Goal: Information Seeking & Learning: Understand process/instructions

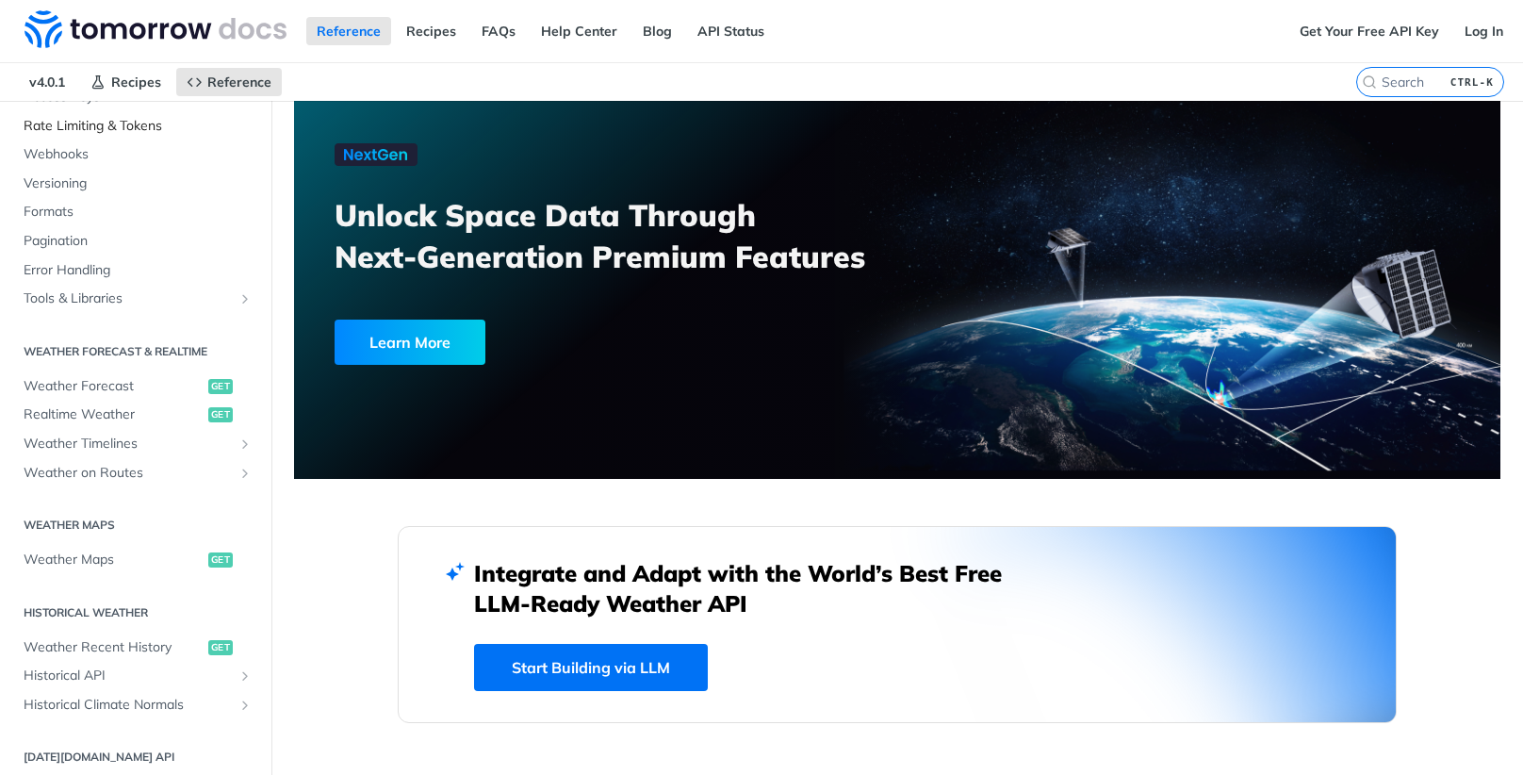
scroll to position [187, 0]
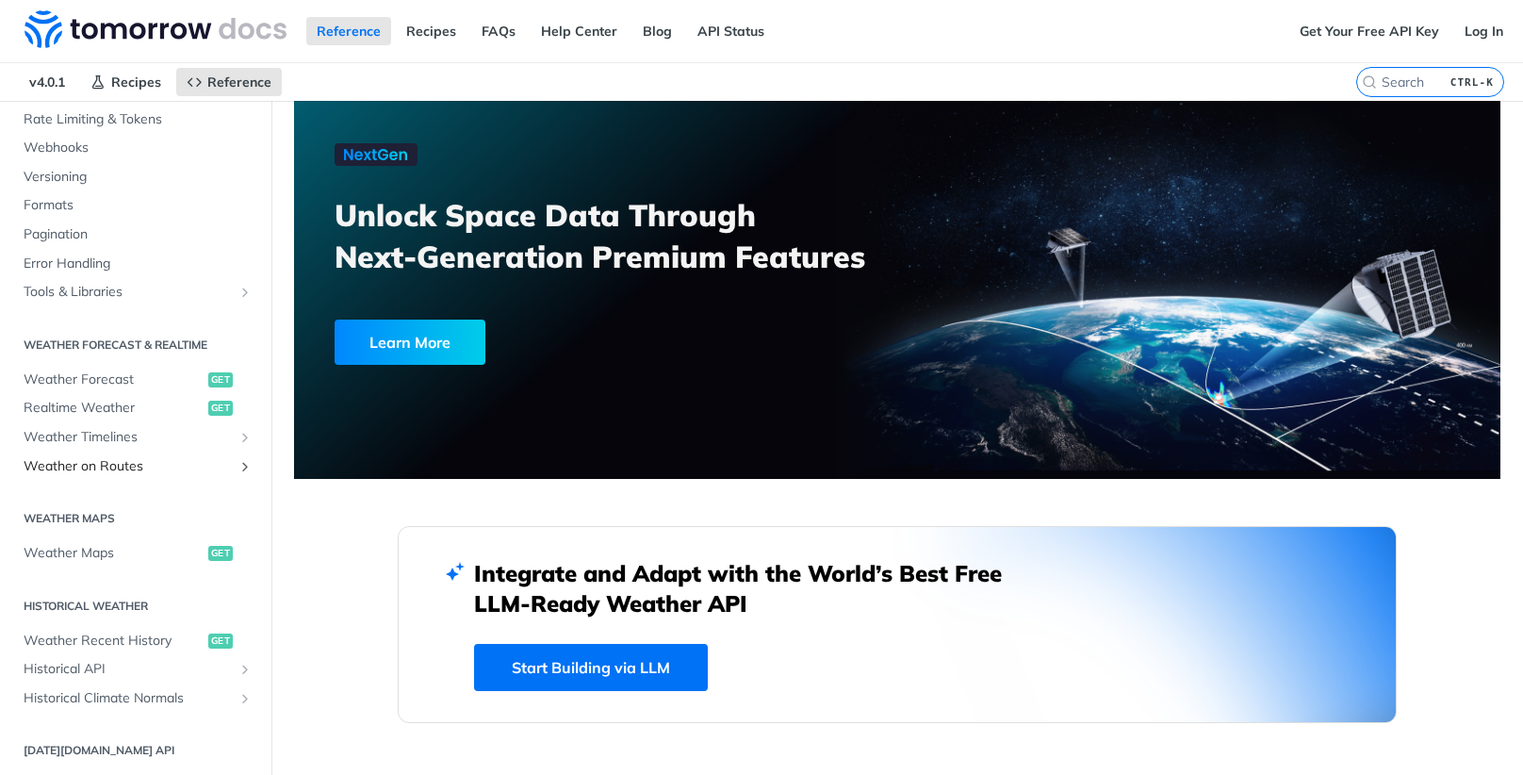
click at [72, 465] on span "Weather on Routes" at bounding box center [128, 466] width 209 height 19
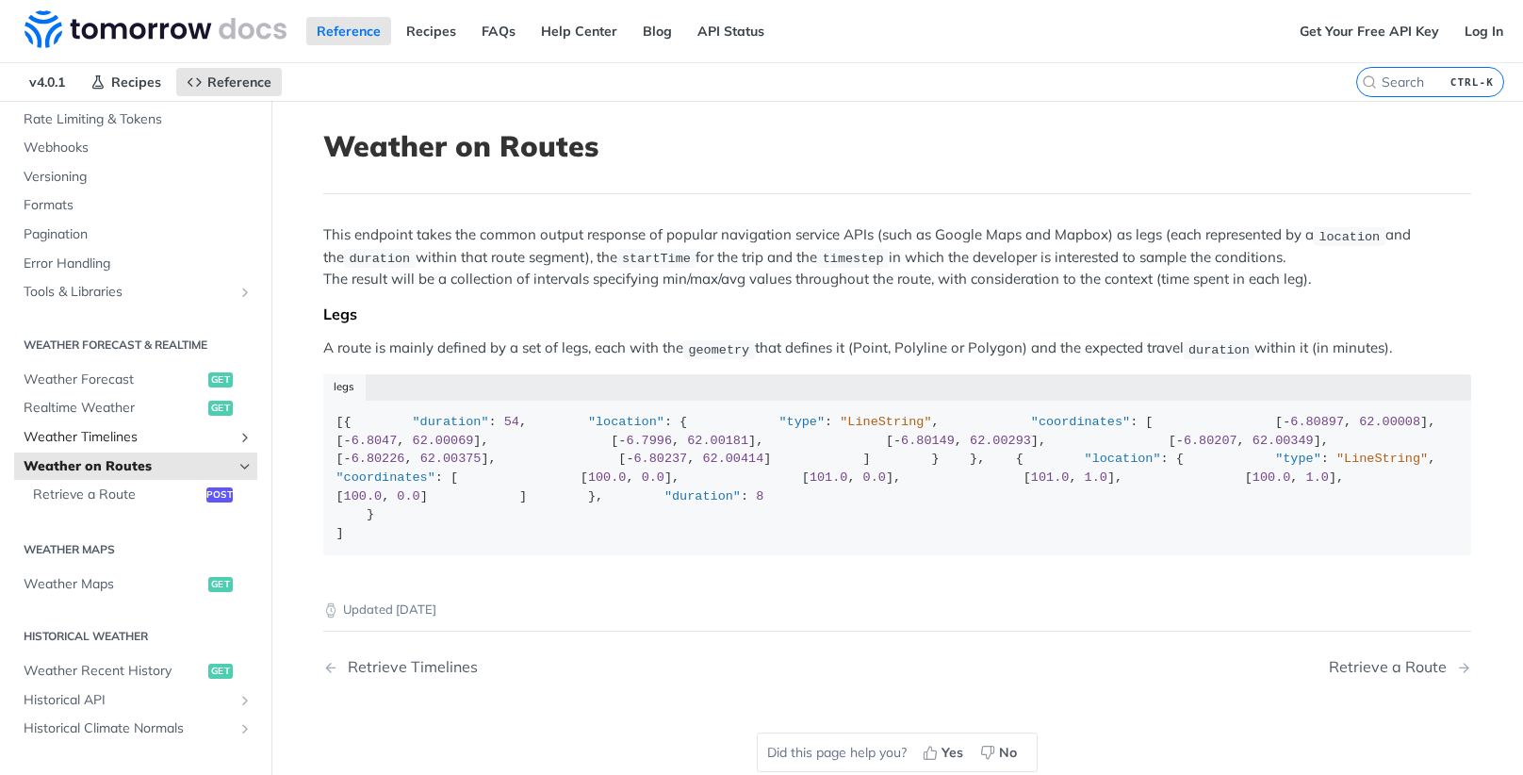
click at [72, 435] on span "Weather Timelines" at bounding box center [128, 437] width 209 height 19
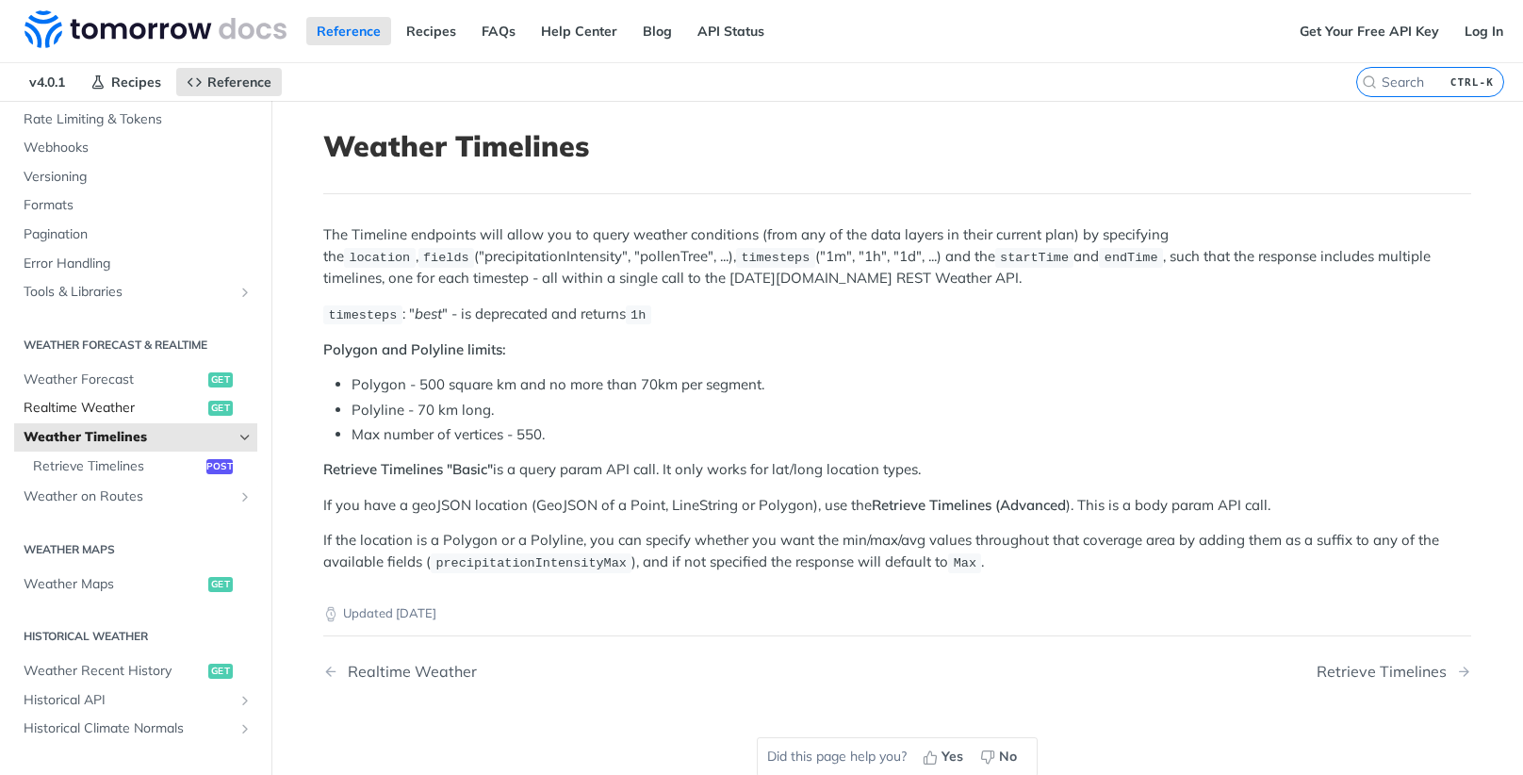
click at [73, 403] on span "Realtime Weather" at bounding box center [114, 408] width 180 height 19
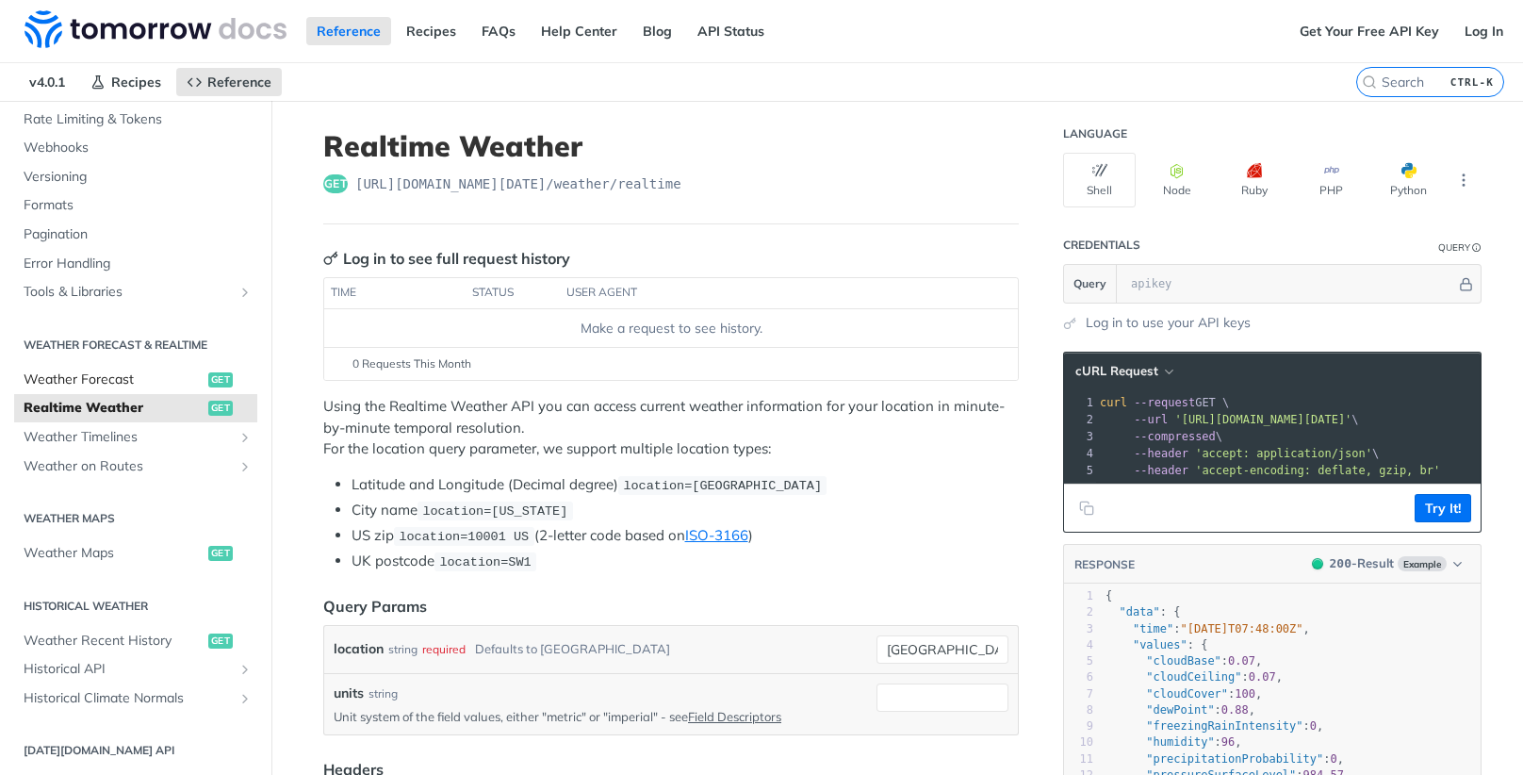
click at [83, 367] on link "Weather Forecast get" at bounding box center [135, 380] width 243 height 28
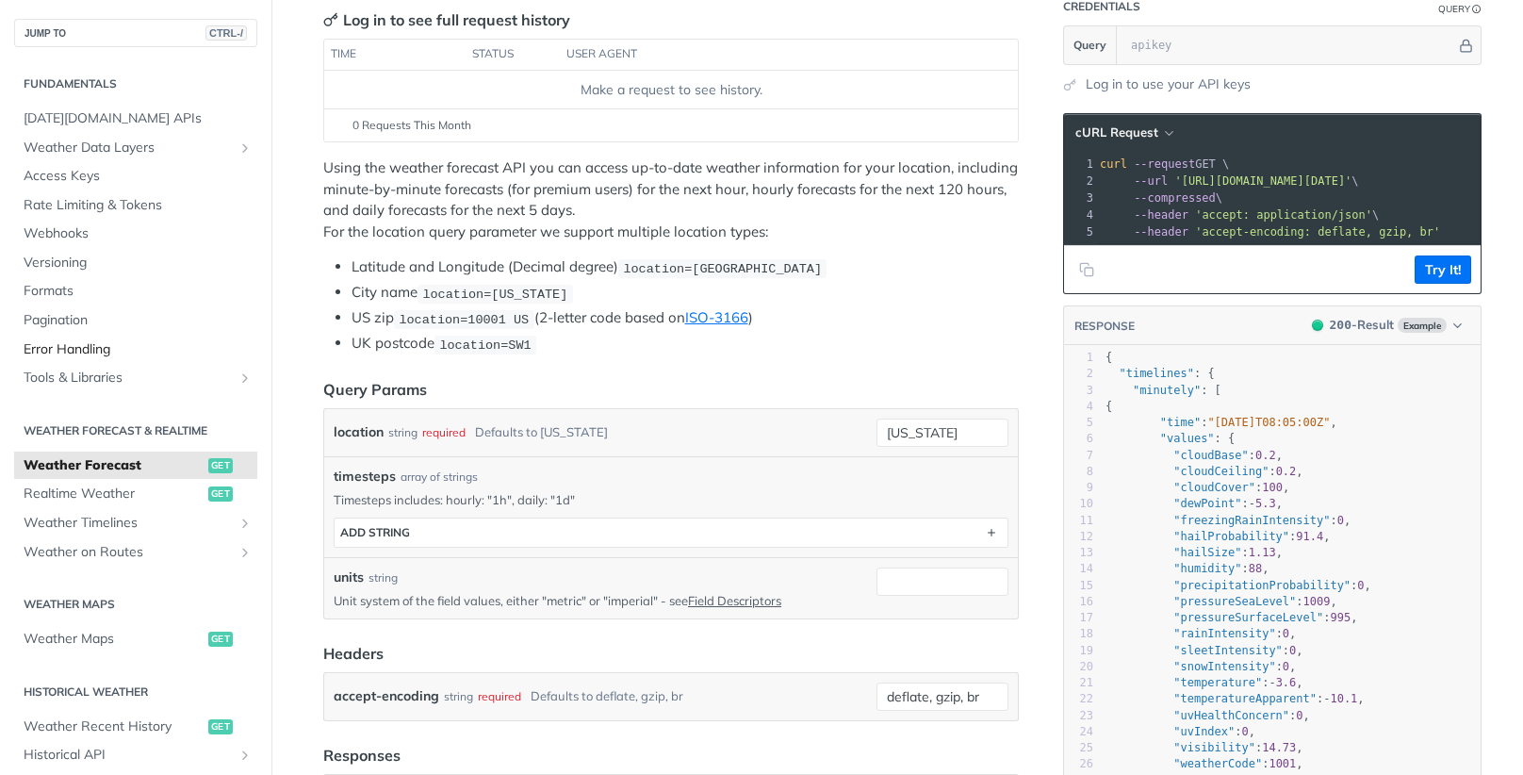
scroll to position [477, 0]
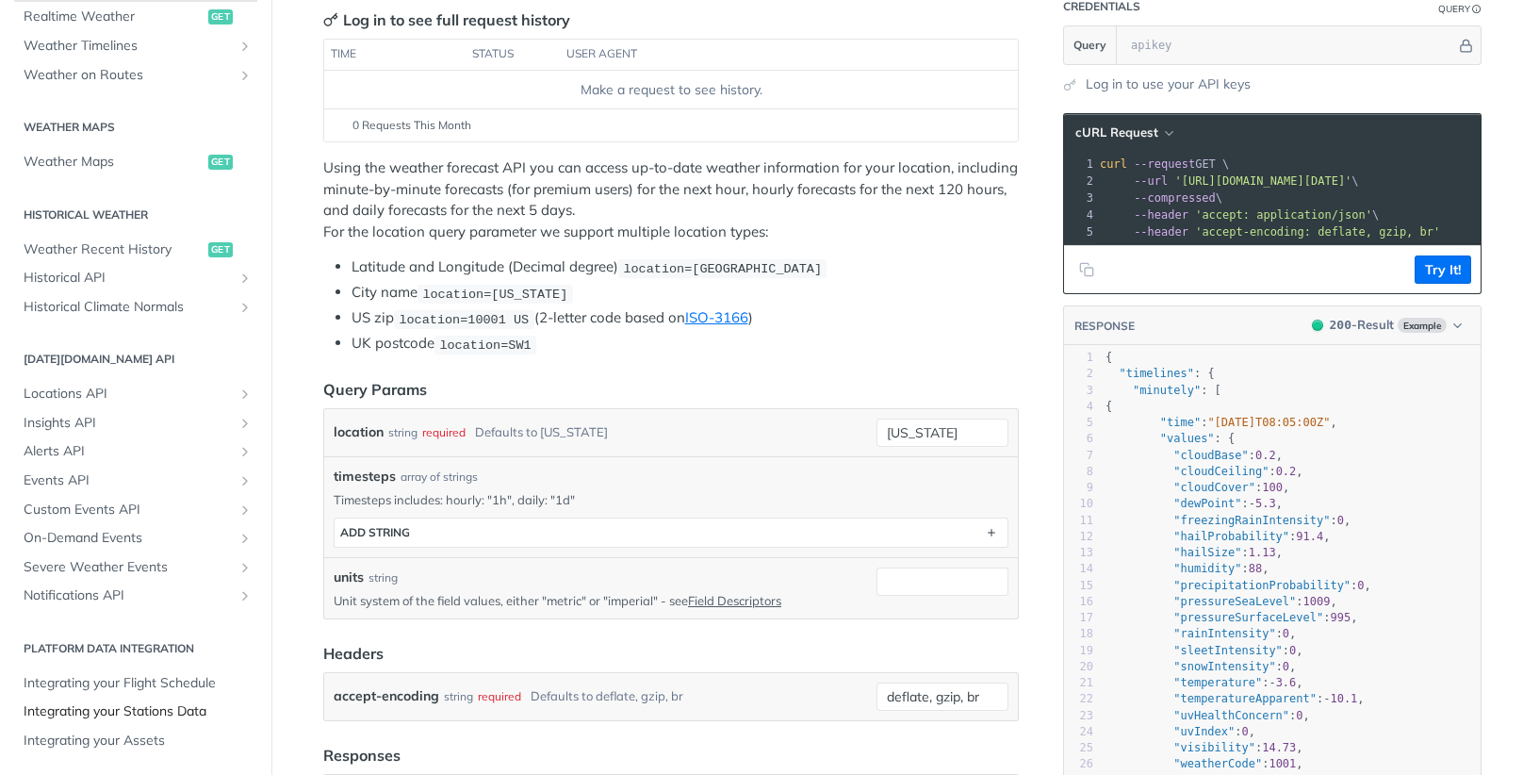
click at [103, 710] on span "Integrating your Stations Data" at bounding box center [138, 711] width 229 height 19
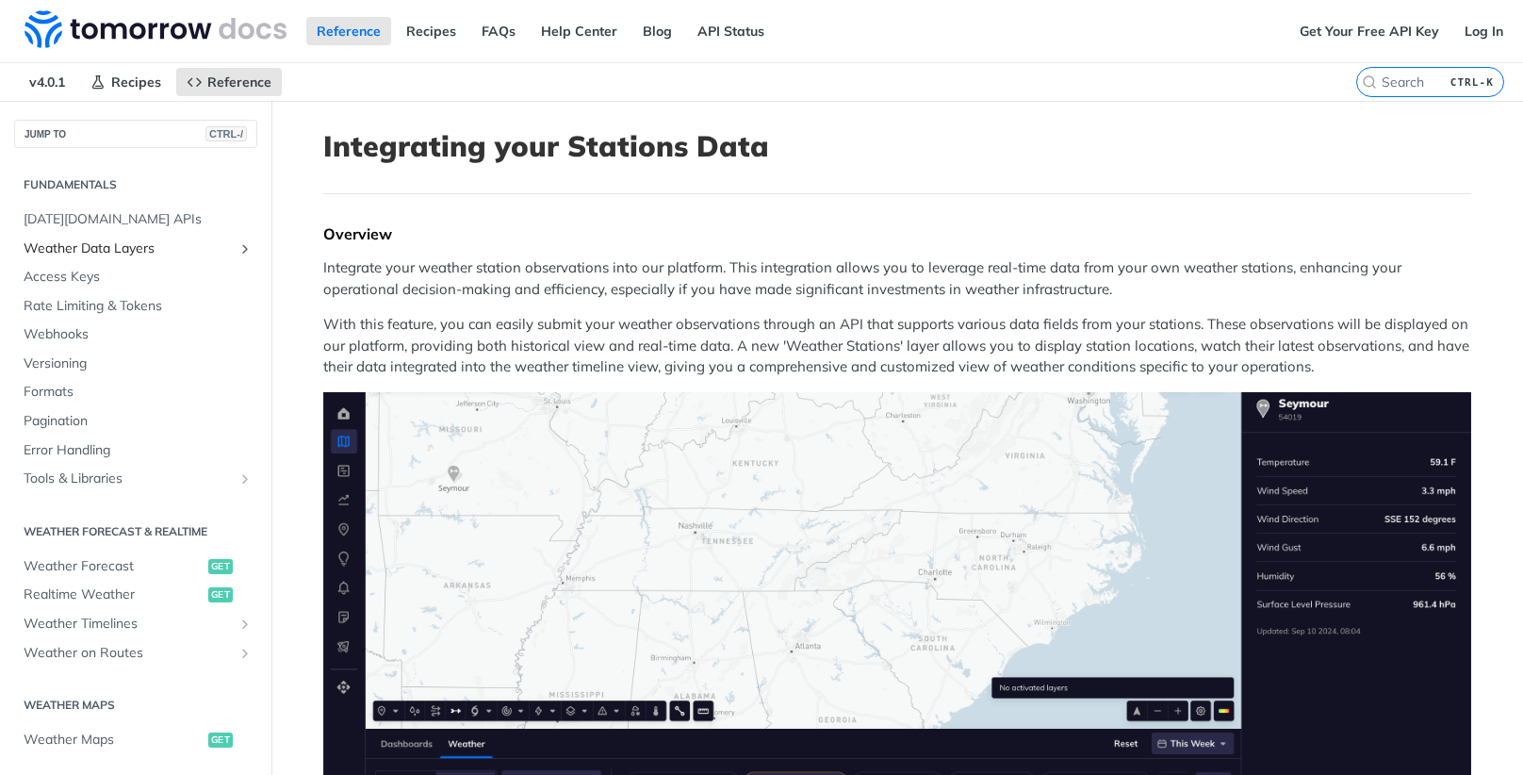
click at [126, 253] on span "Weather Data Layers" at bounding box center [128, 248] width 209 height 19
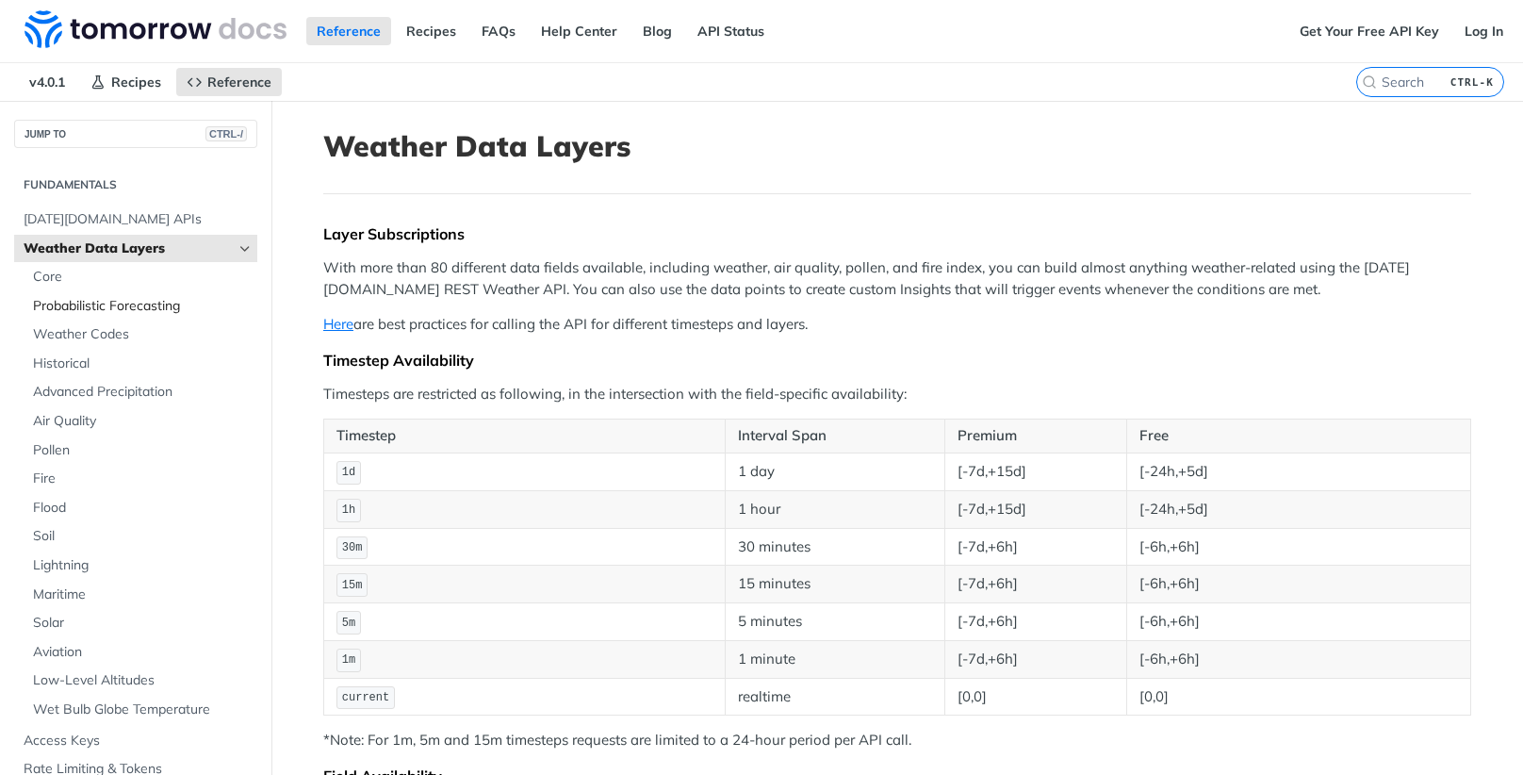
click at [79, 304] on span "Probabilistic Forecasting" at bounding box center [143, 306] width 220 height 19
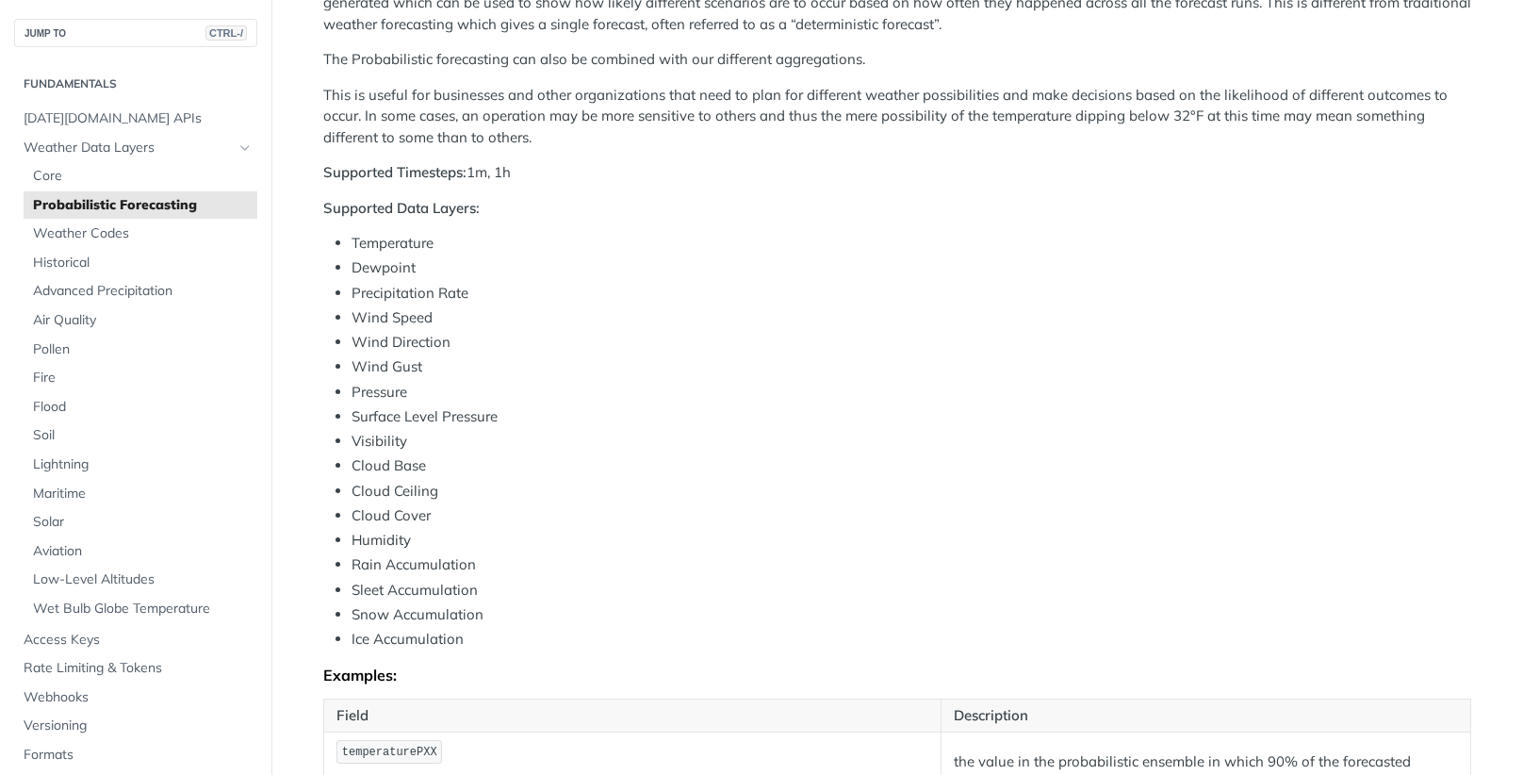
scroll to position [503, 0]
click at [59, 348] on span "Pollen" at bounding box center [143, 349] width 220 height 19
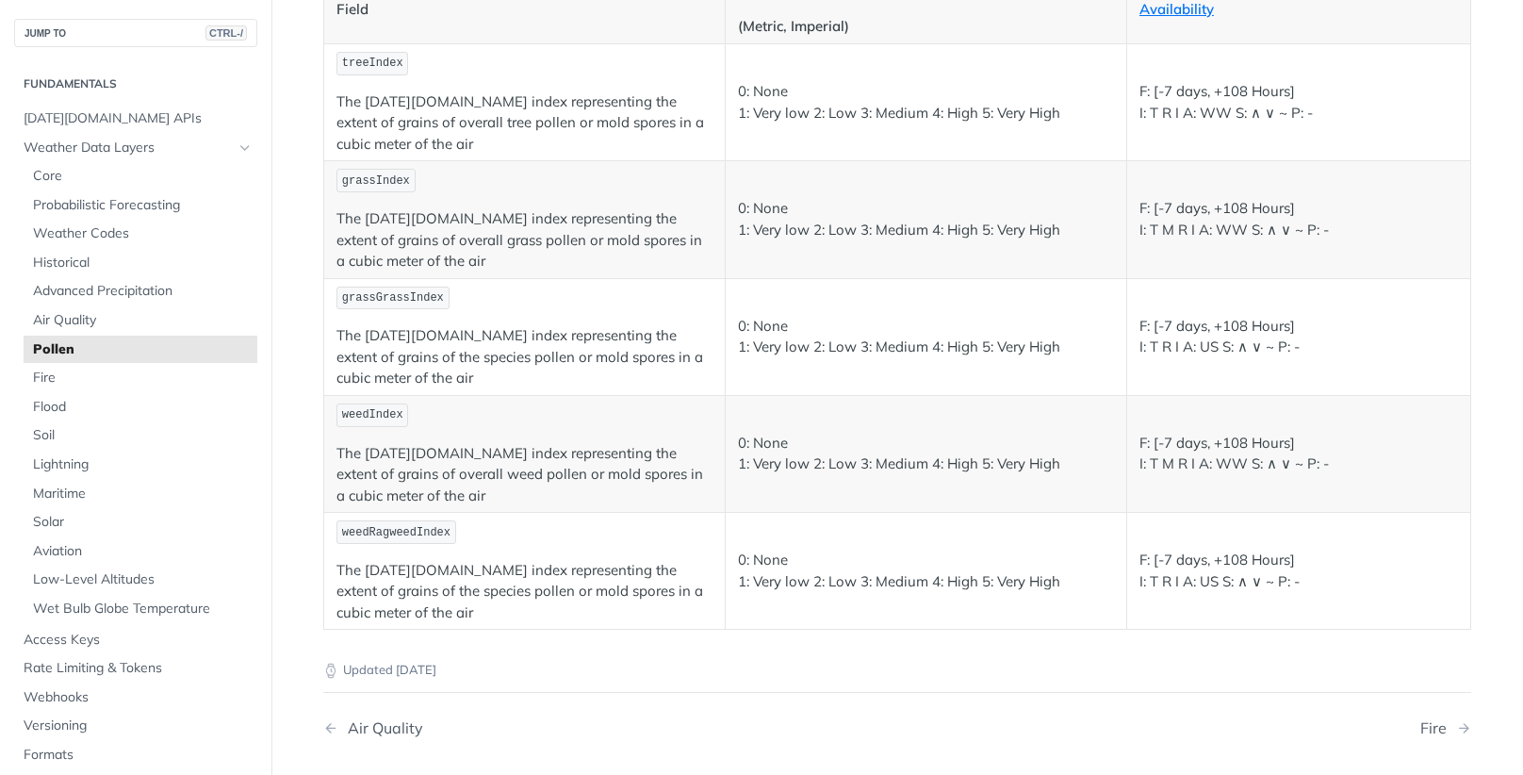
scroll to position [299, 0]
click at [59, 318] on span "Air Quality" at bounding box center [143, 320] width 220 height 19
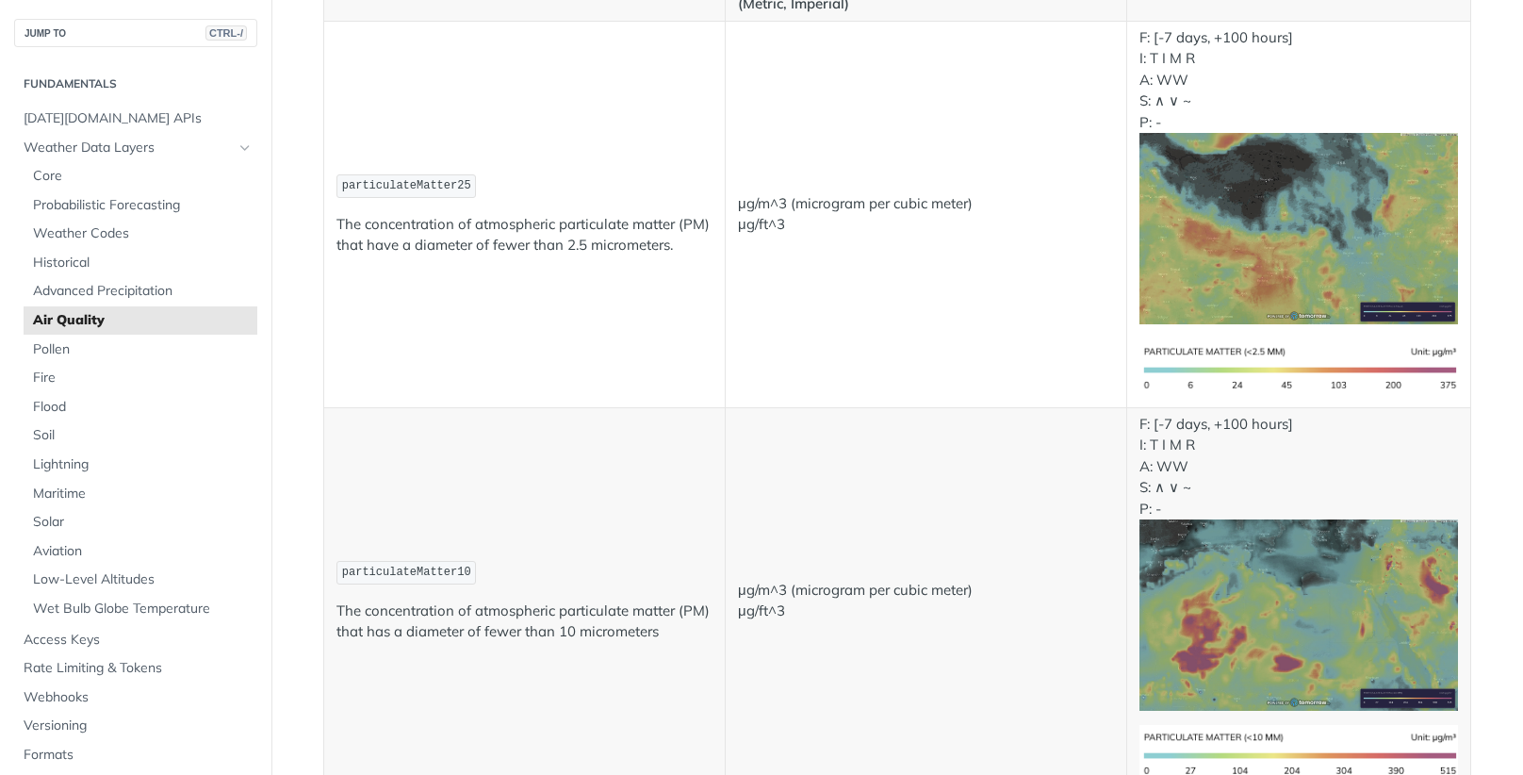
scroll to position [314, 0]
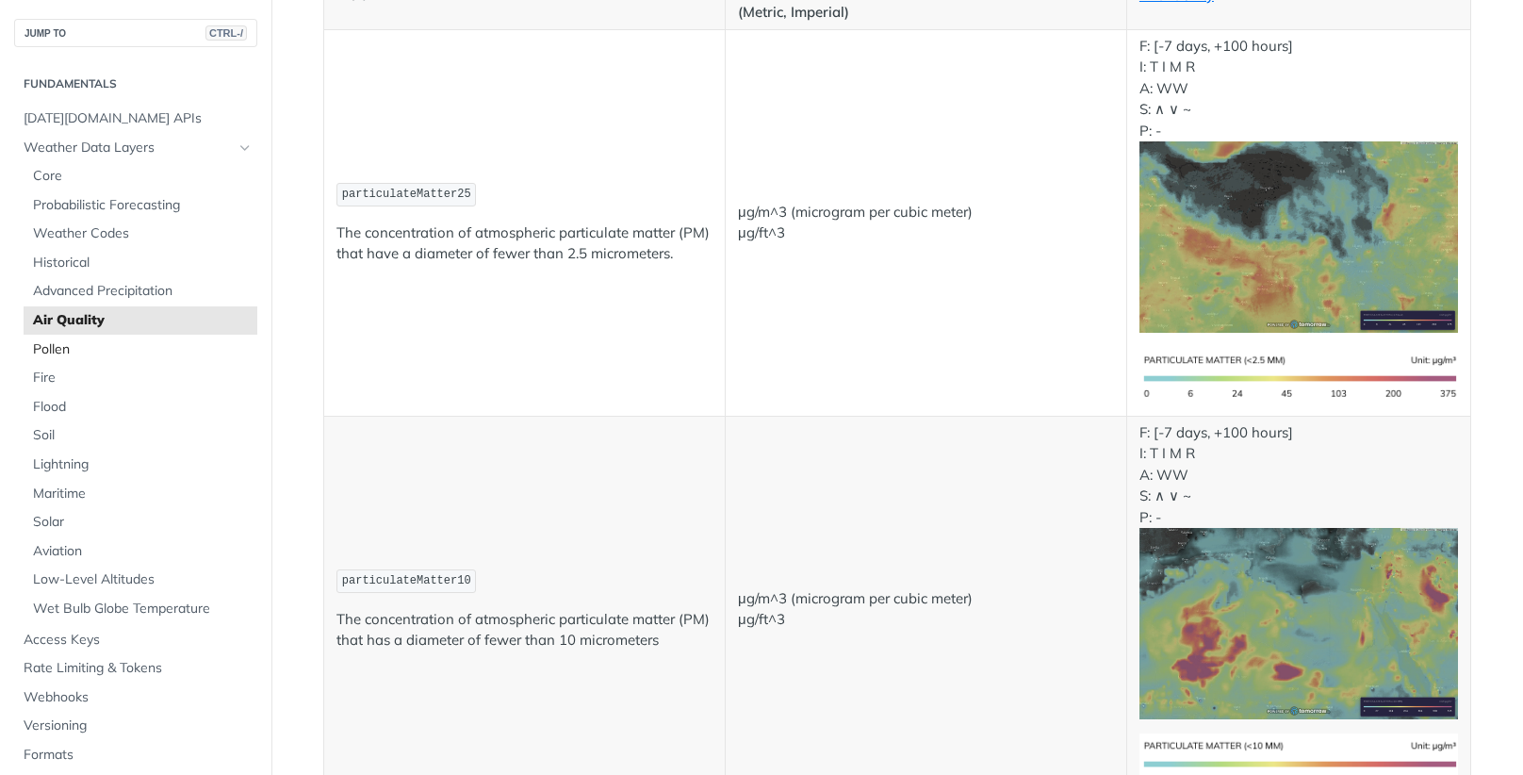
click at [57, 341] on span "Pollen" at bounding box center [143, 349] width 220 height 19
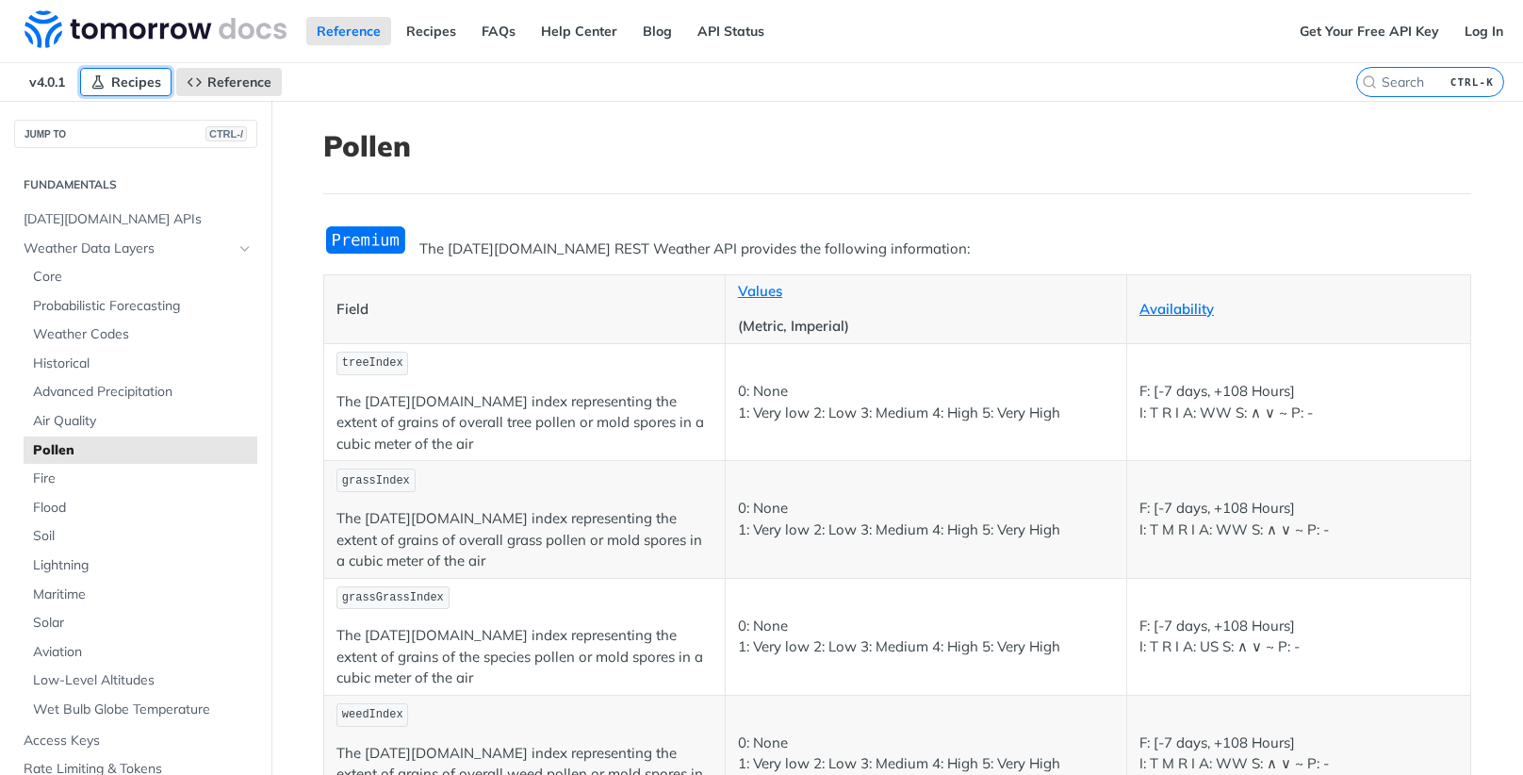
click at [139, 85] on span "Recipes" at bounding box center [136, 81] width 50 height 17
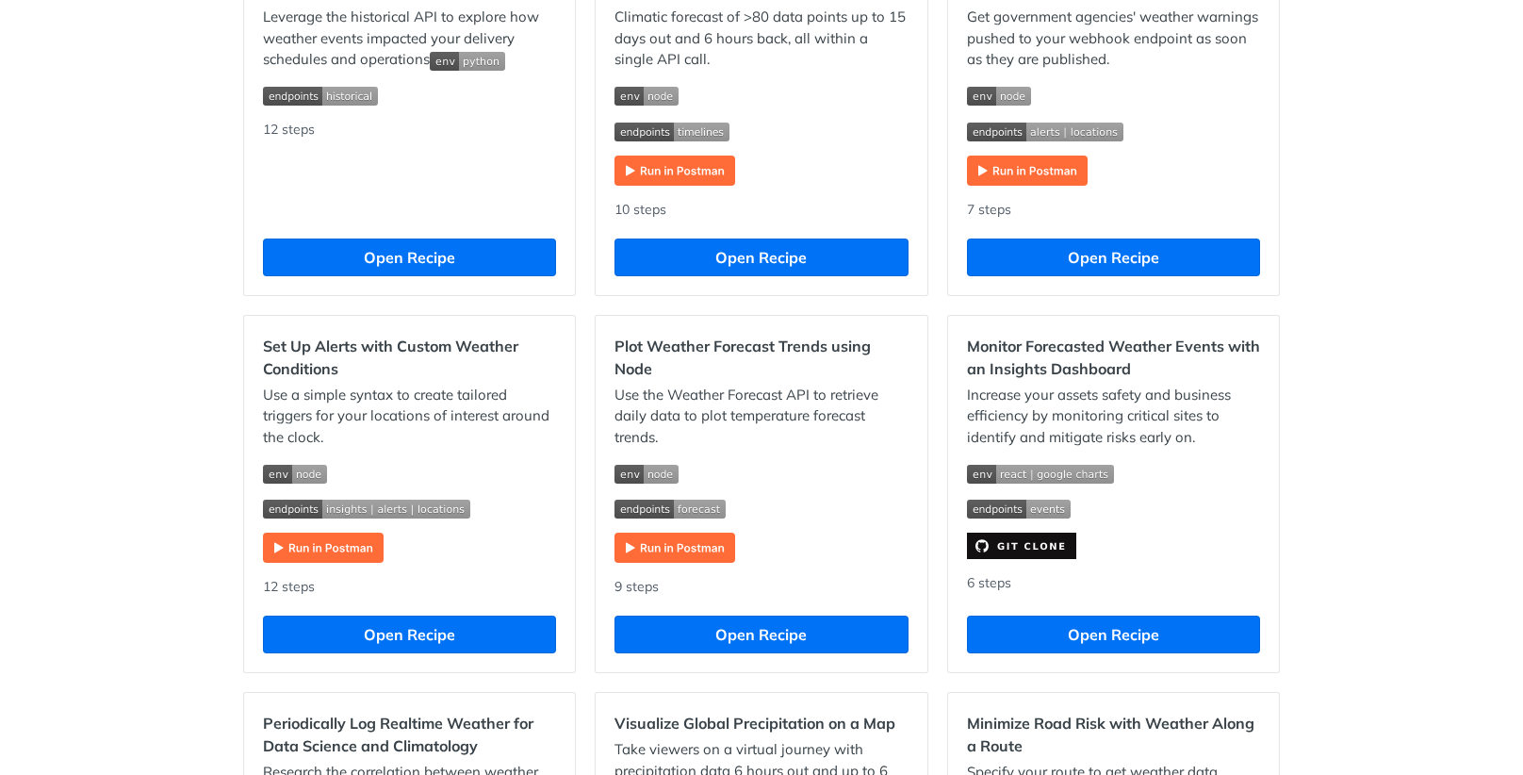
scroll to position [2058, 0]
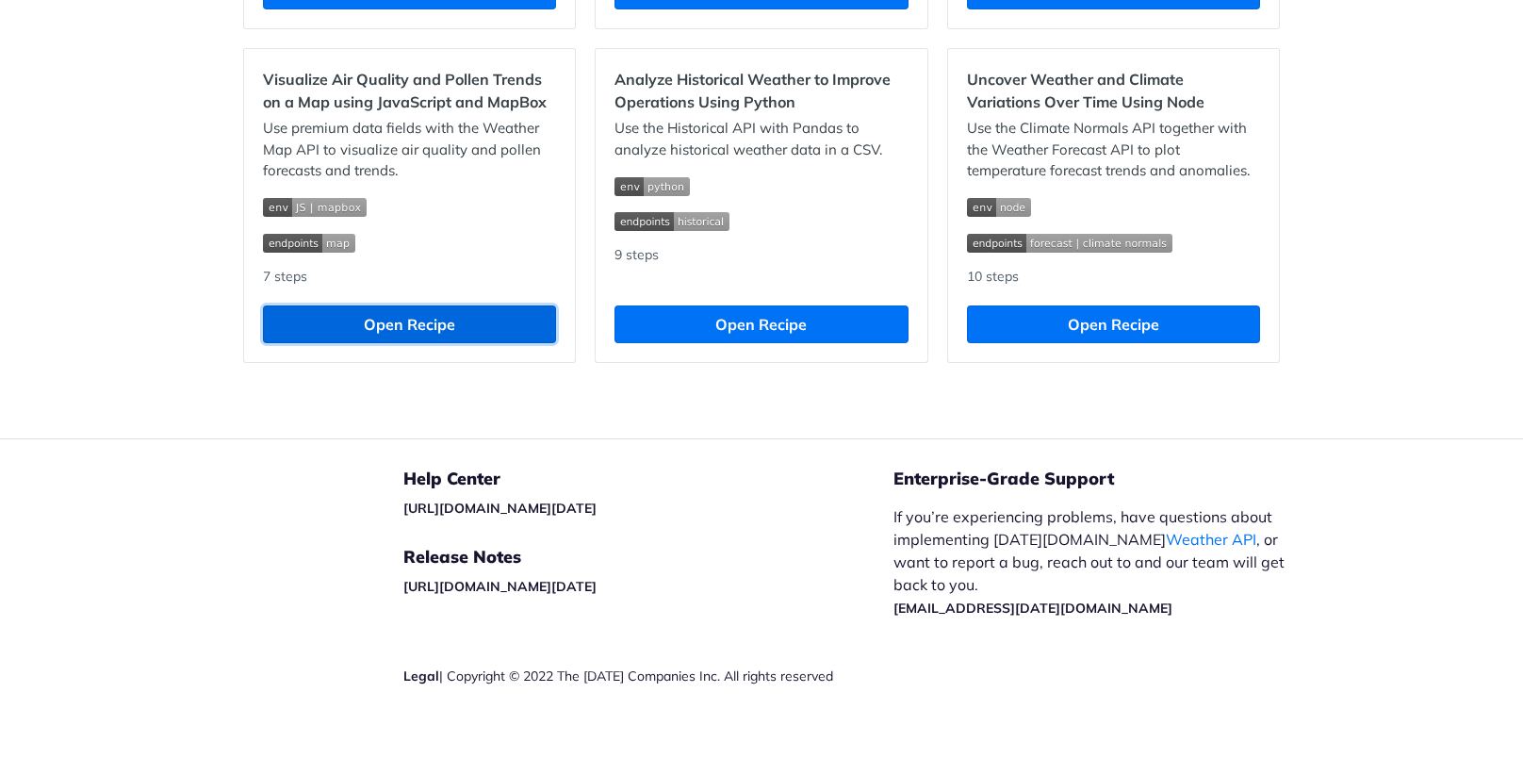
click at [358, 326] on button "Open Recipe" at bounding box center [409, 324] width 293 height 38
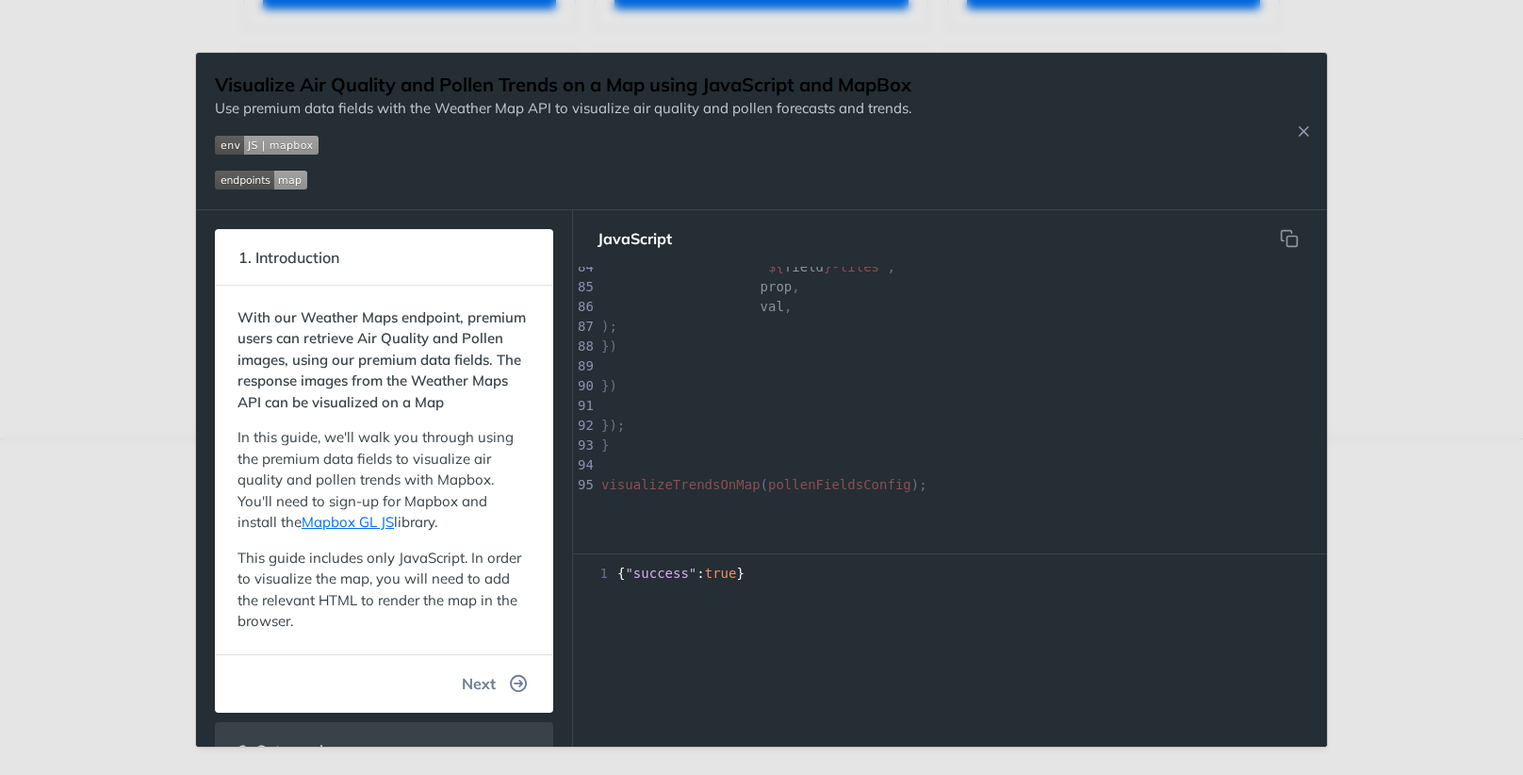
click at [500, 680] on button "Next" at bounding box center [495, 683] width 96 height 38
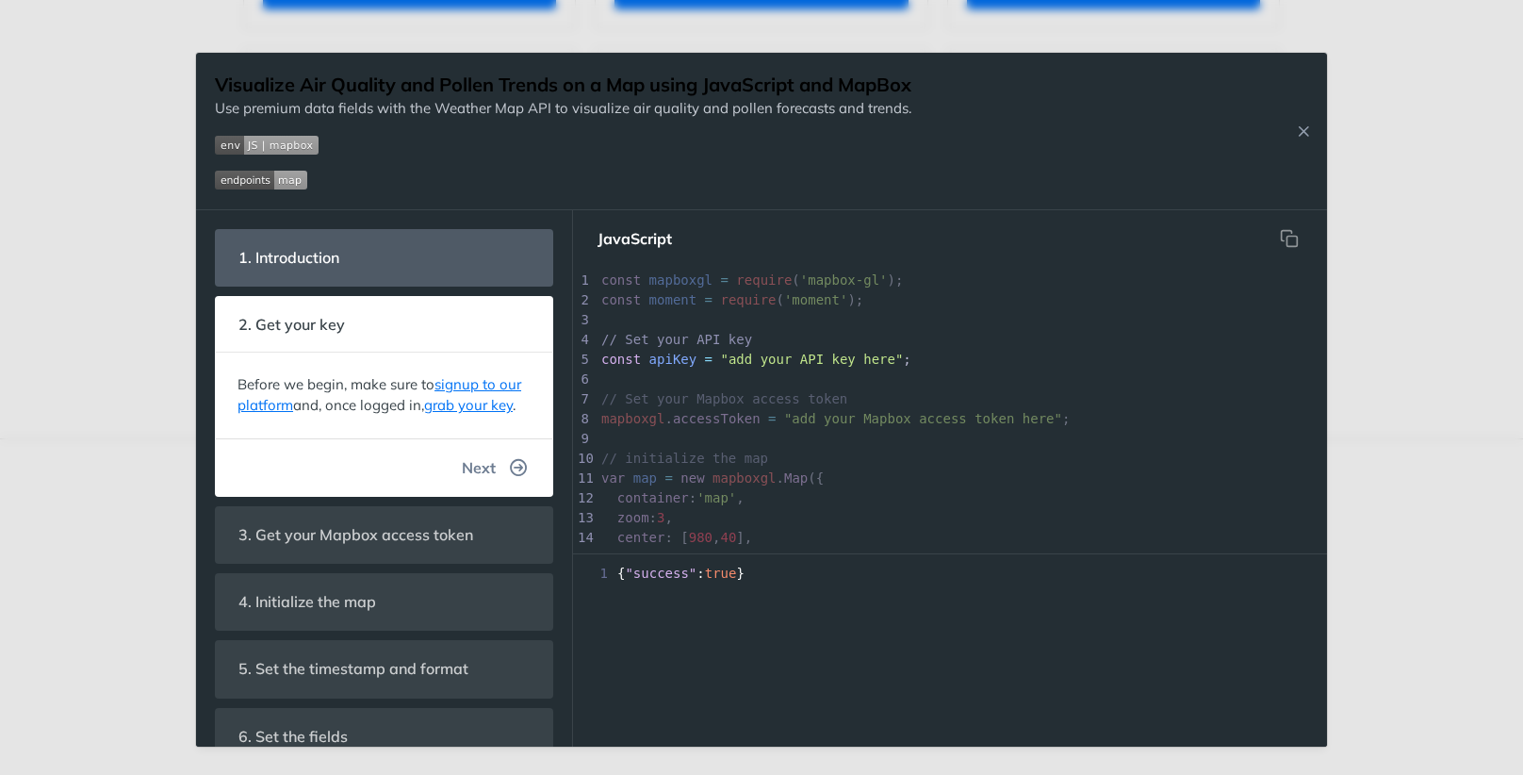
click at [480, 472] on span "Next" at bounding box center [479, 467] width 34 height 23
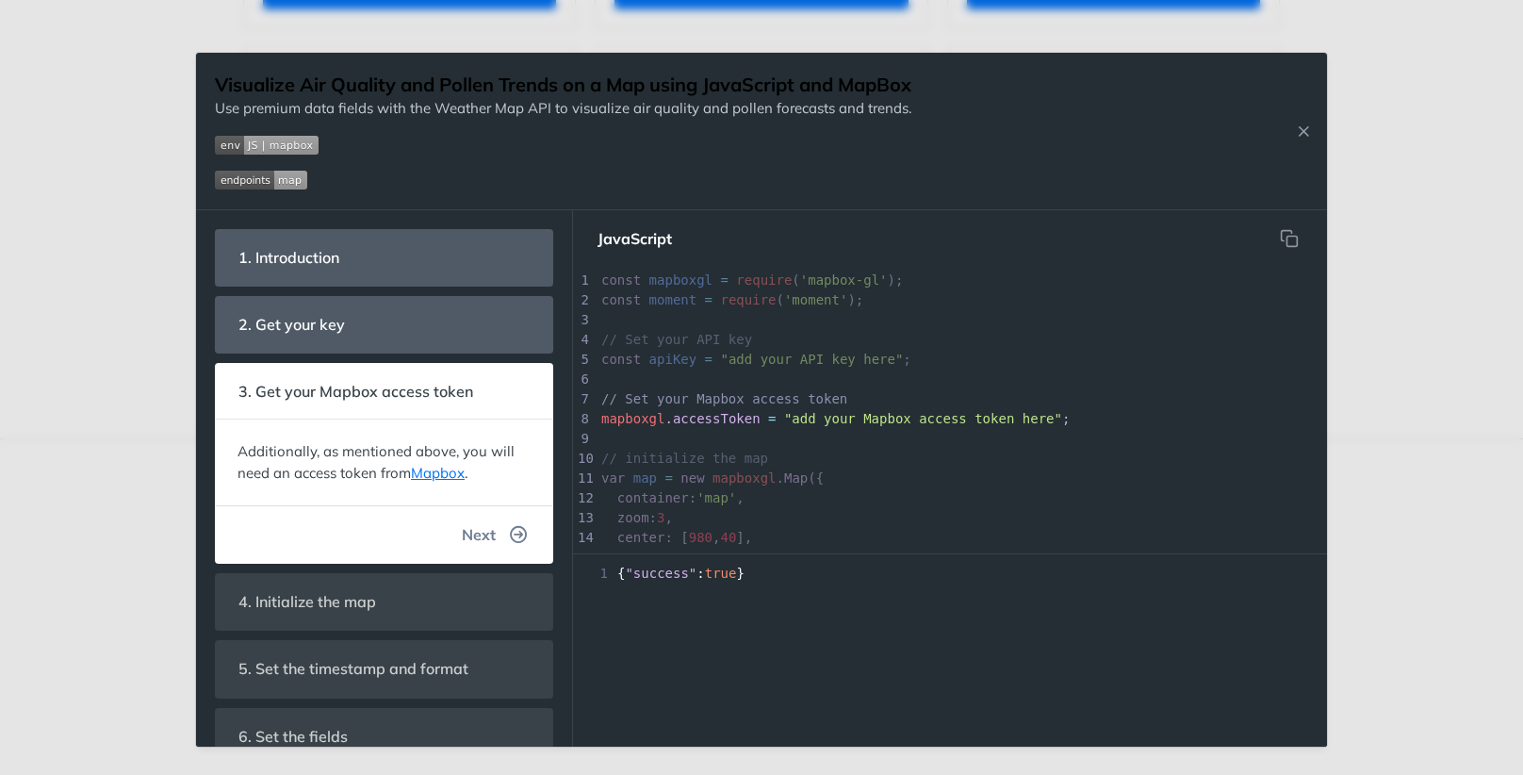
click at [483, 533] on span "Next" at bounding box center [479, 534] width 34 height 23
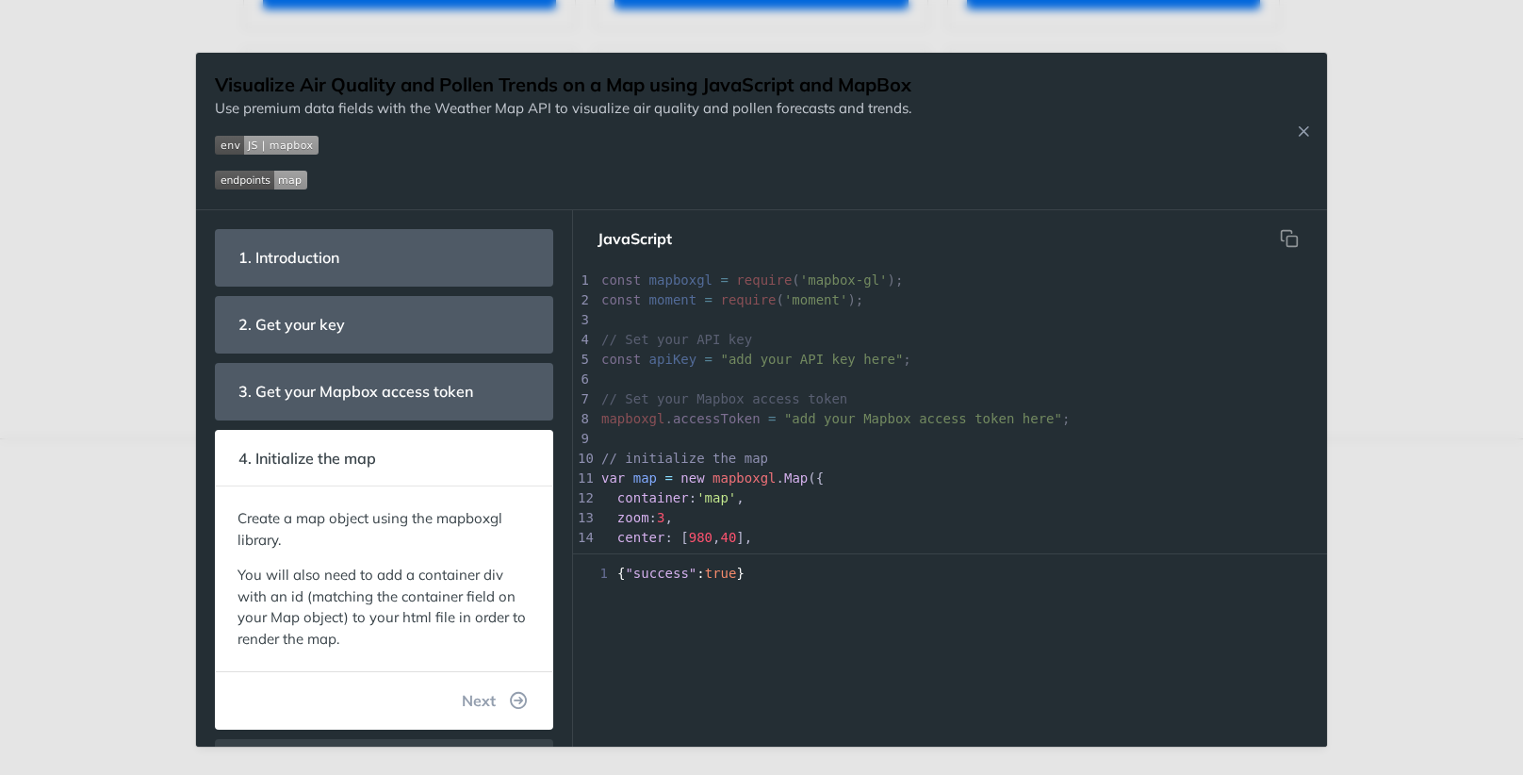
scroll to position [104, 0]
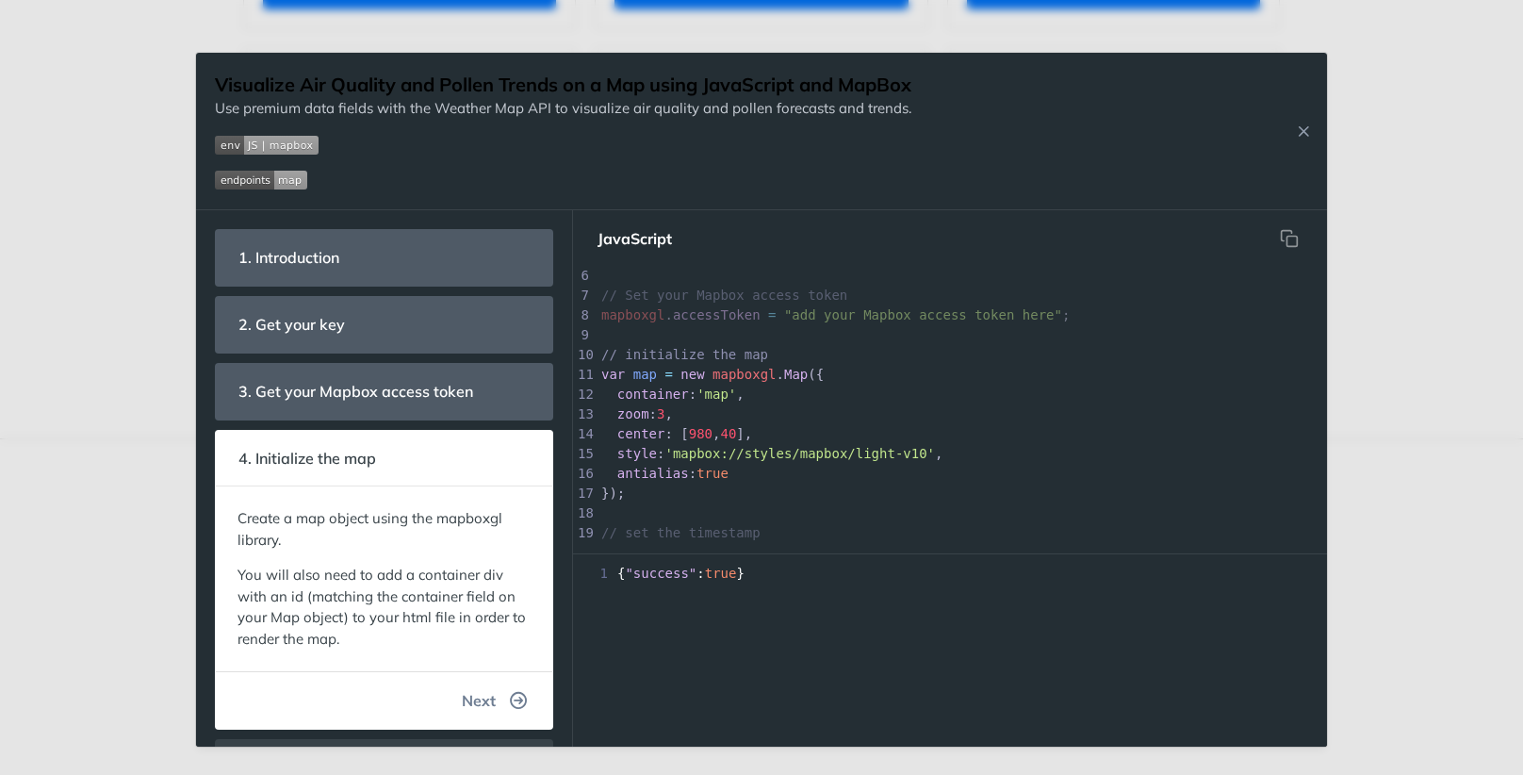
click at [481, 710] on button "Next" at bounding box center [495, 700] width 96 height 38
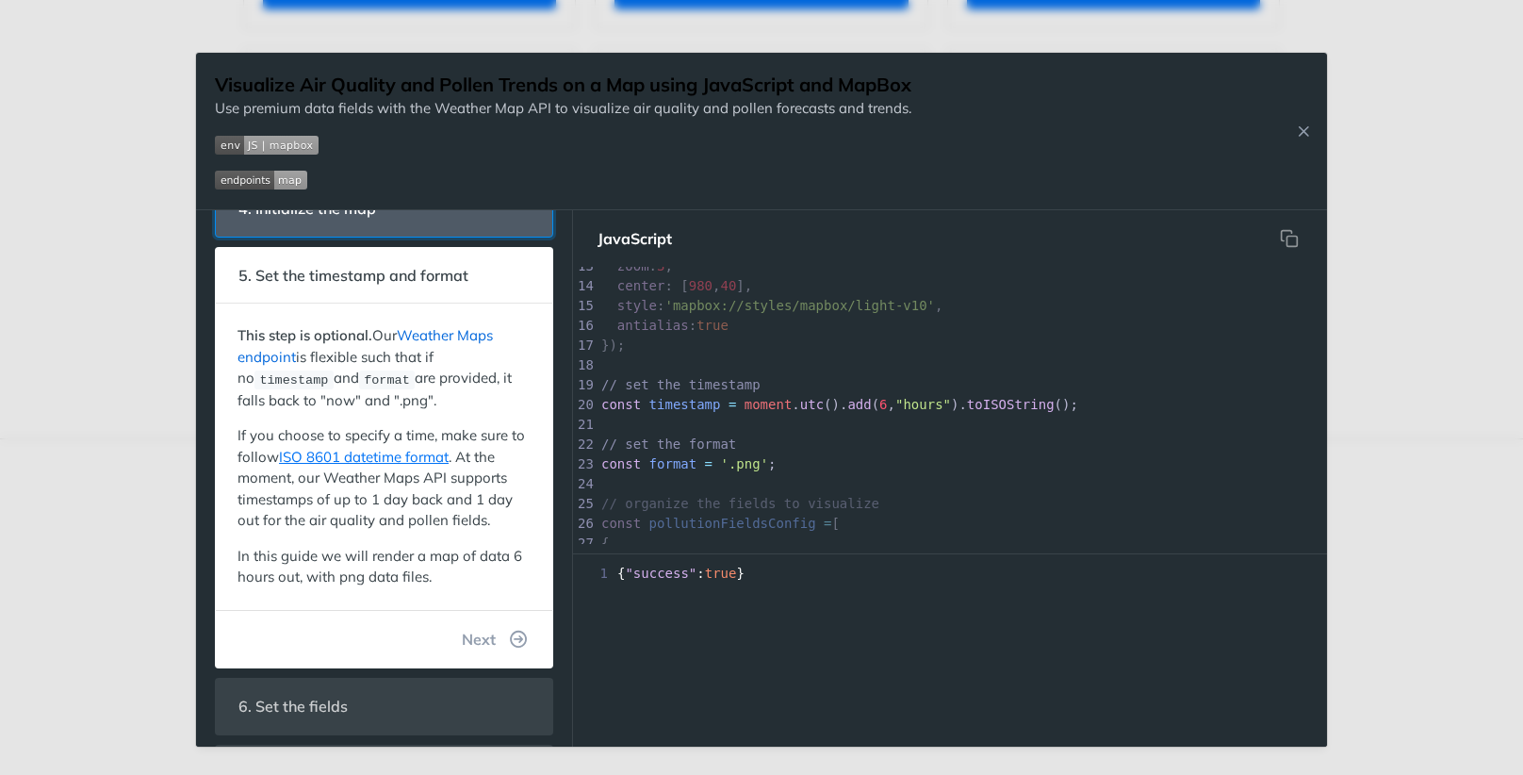
scroll to position [255, 0]
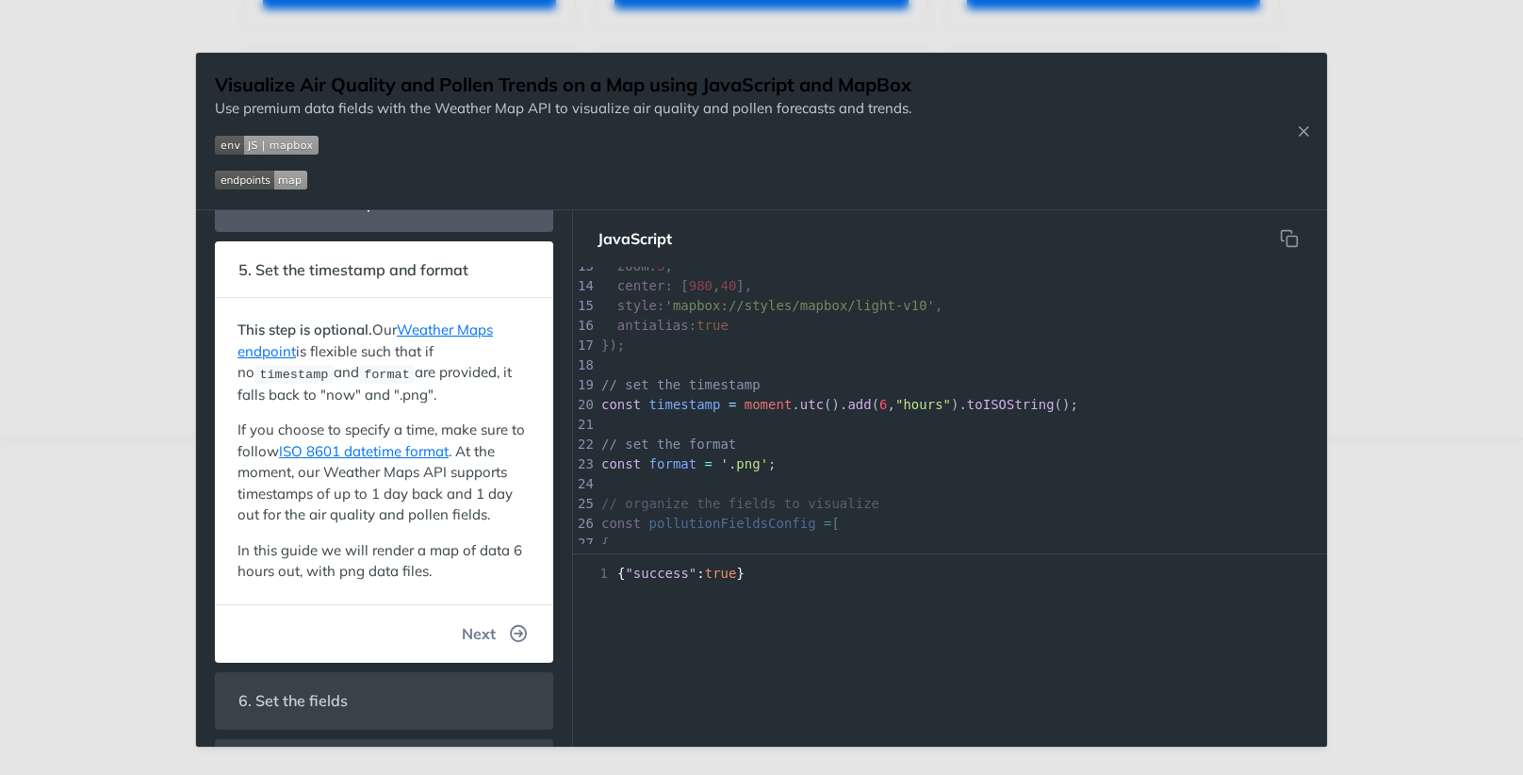
click at [480, 622] on span "Next" at bounding box center [479, 633] width 34 height 23
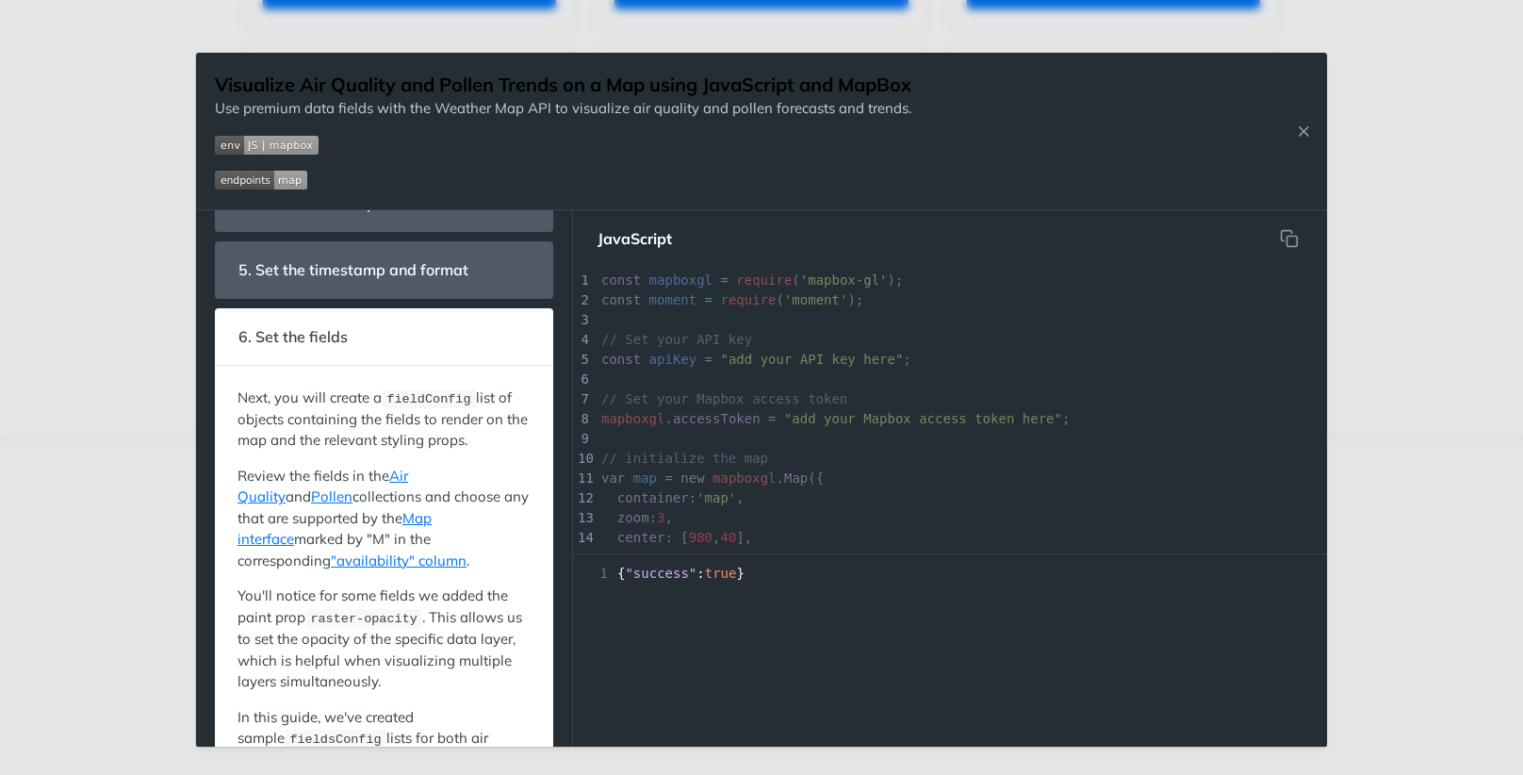
scroll to position [33, 0]
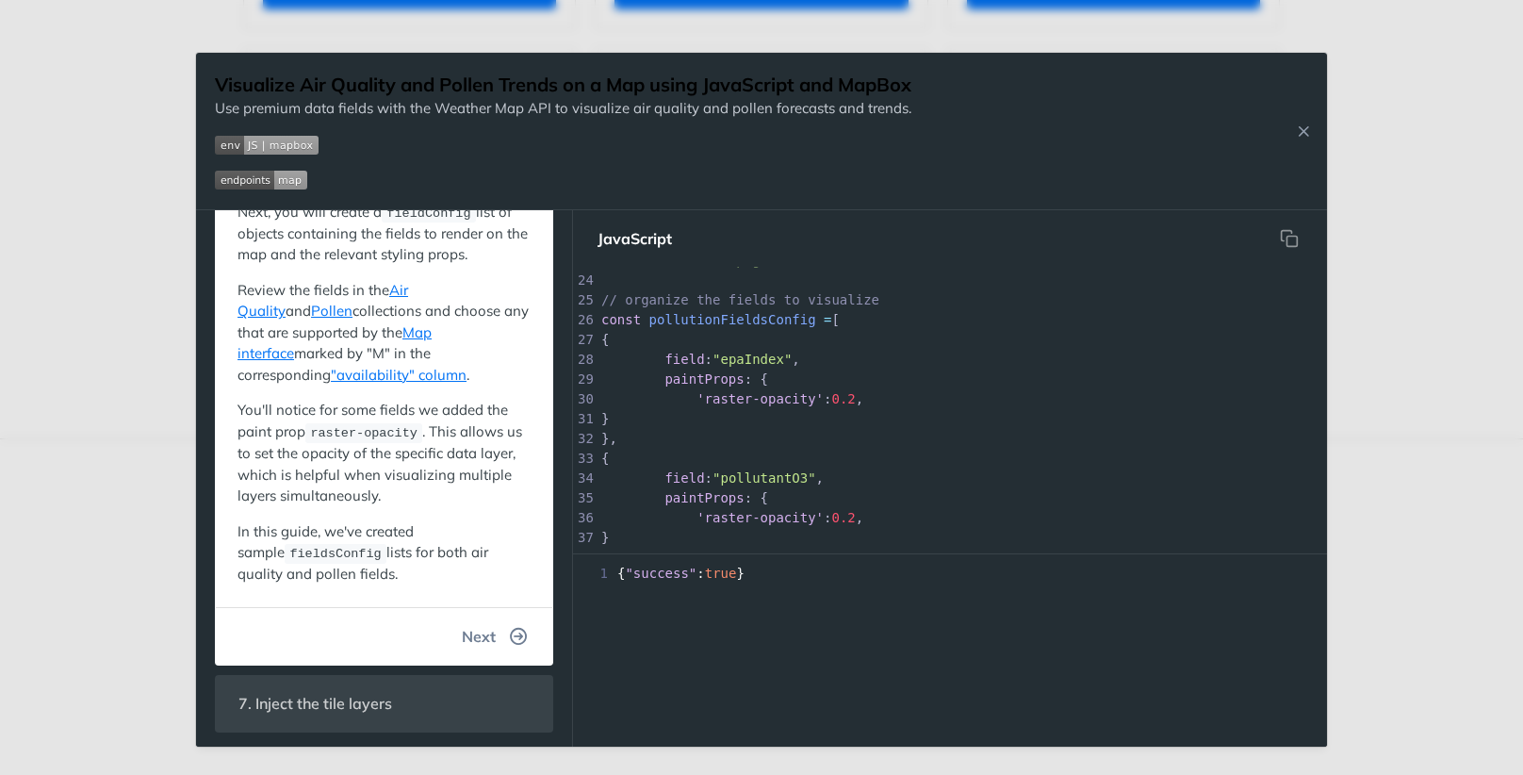
click at [480, 625] on span "Next" at bounding box center [479, 636] width 34 height 23
